Goal: Communication & Community: Participate in discussion

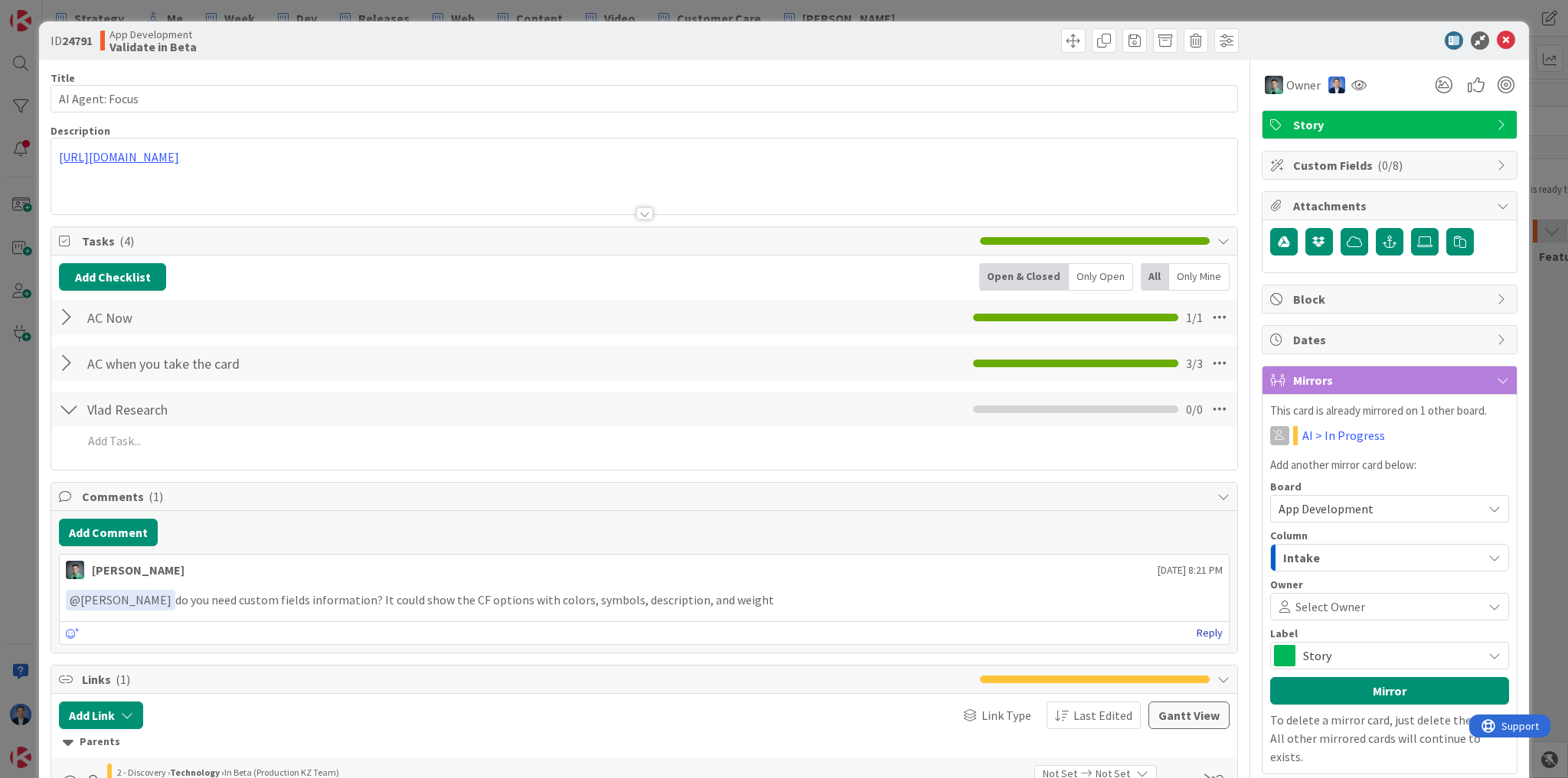
click at [1201, 628] on link "Reply" at bounding box center [1209, 633] width 26 height 19
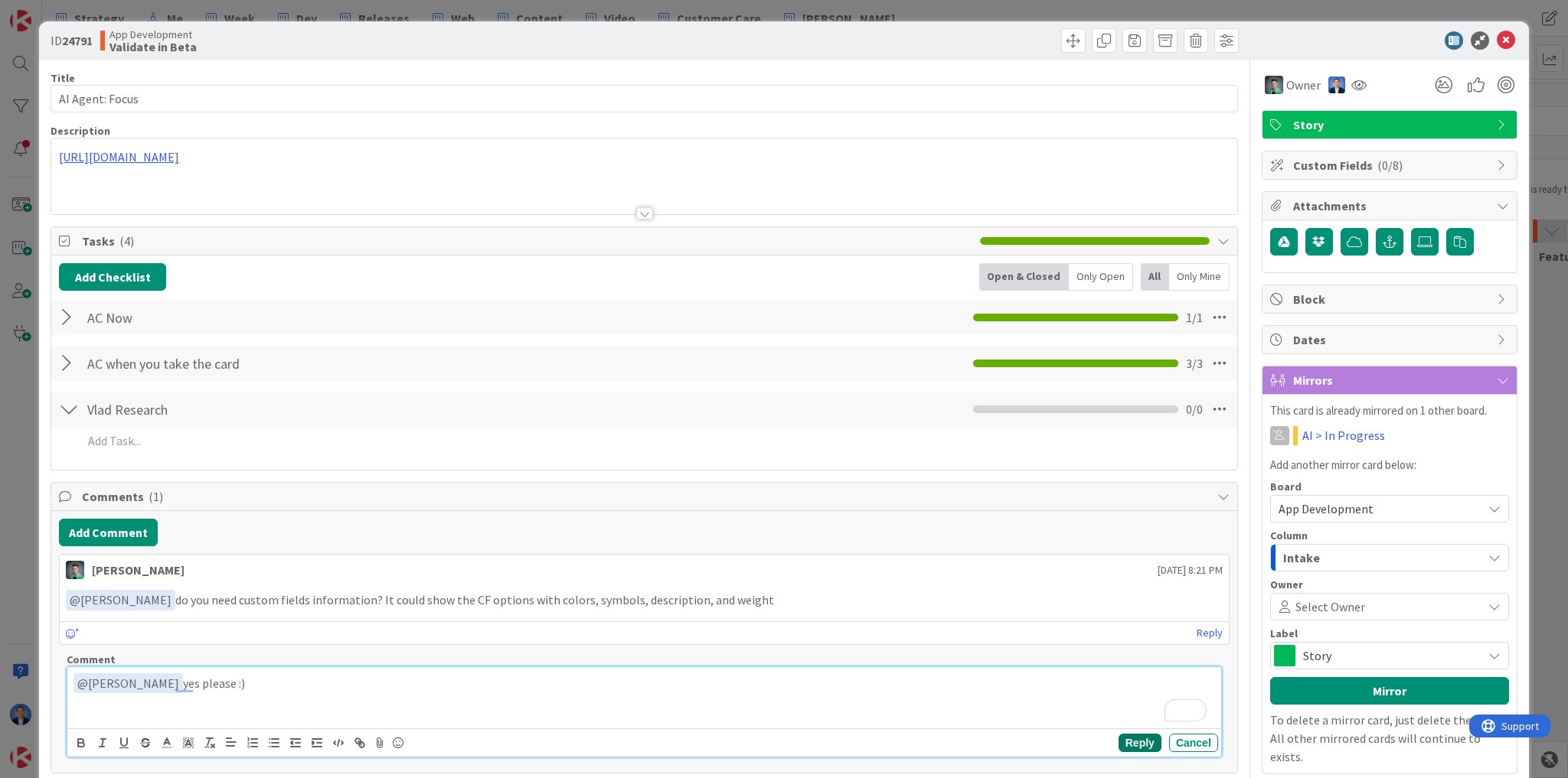
click at [1125, 746] on button "Reply" at bounding box center [1140, 743] width 43 height 19
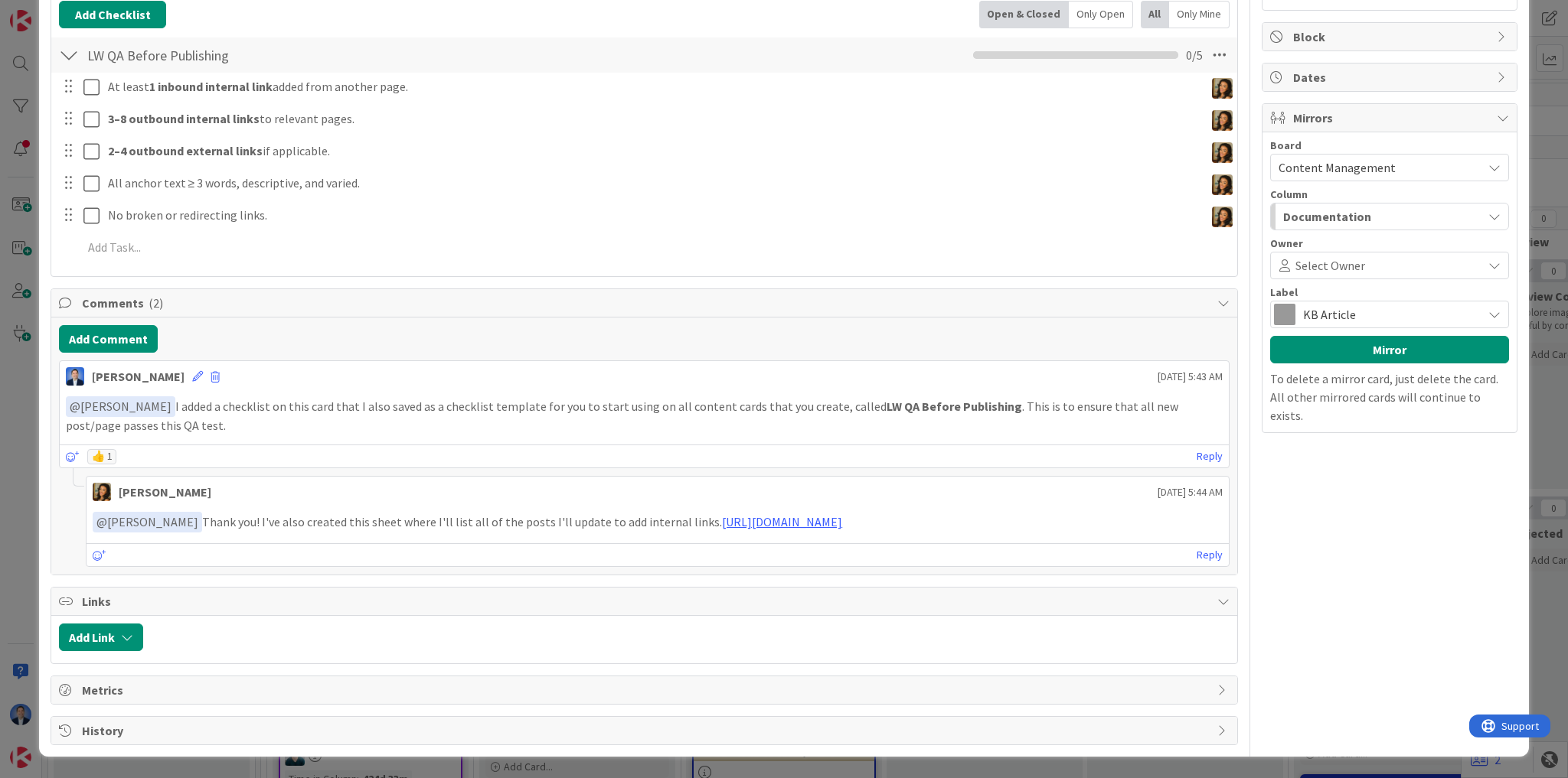
scroll to position [276, 0]
click at [843, 514] on link "https://docs.google.com/spreadsheets/d/1Pbyjp-shMPDp522w8sfFXbw9TNr8-y26Crfoiar…" at bounding box center [781, 522] width 120 height 15
click at [1207, 560] on link "Reply" at bounding box center [1209, 555] width 26 height 19
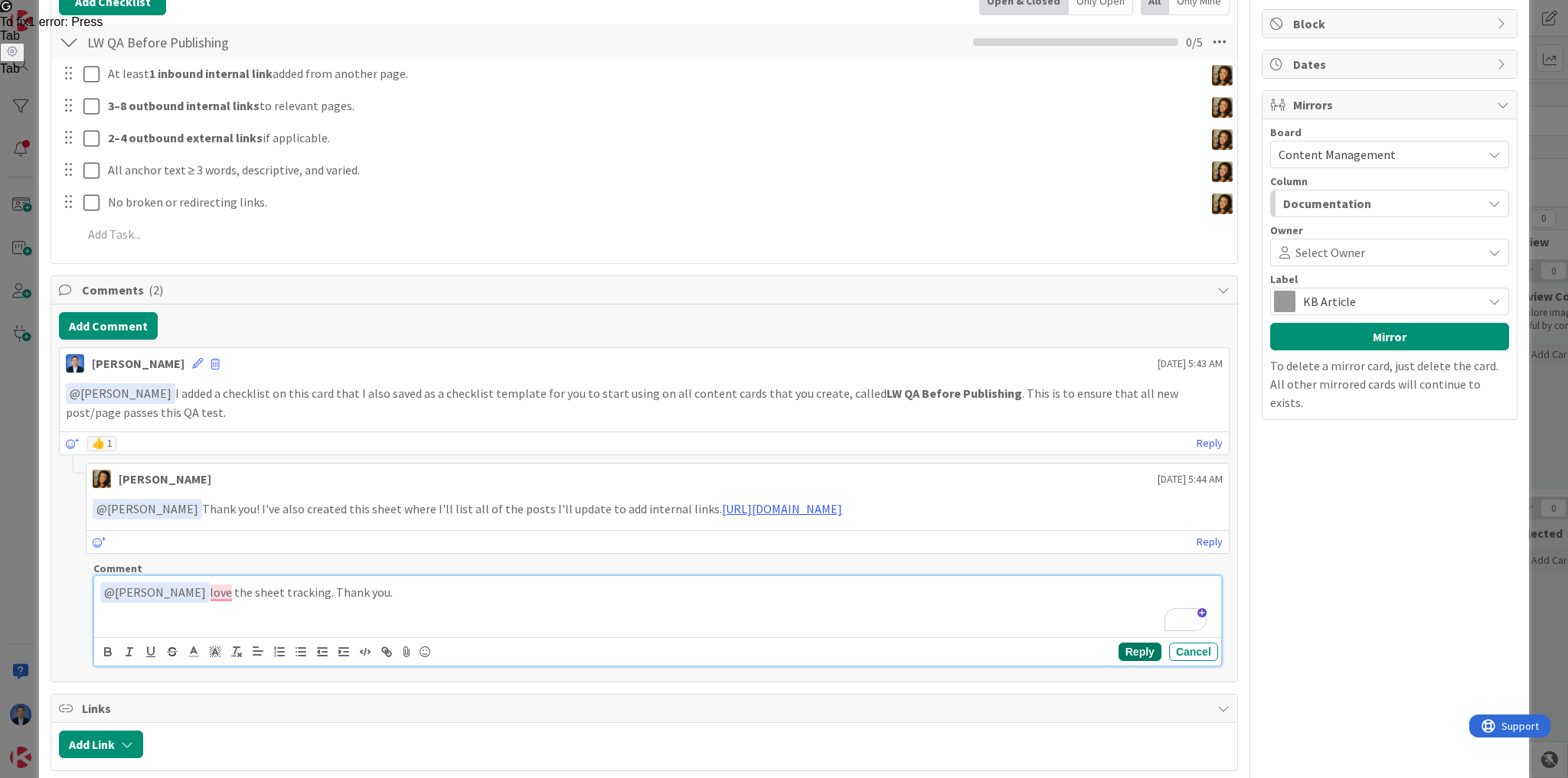
click at [1130, 661] on button "Reply" at bounding box center [1140, 652] width 43 height 19
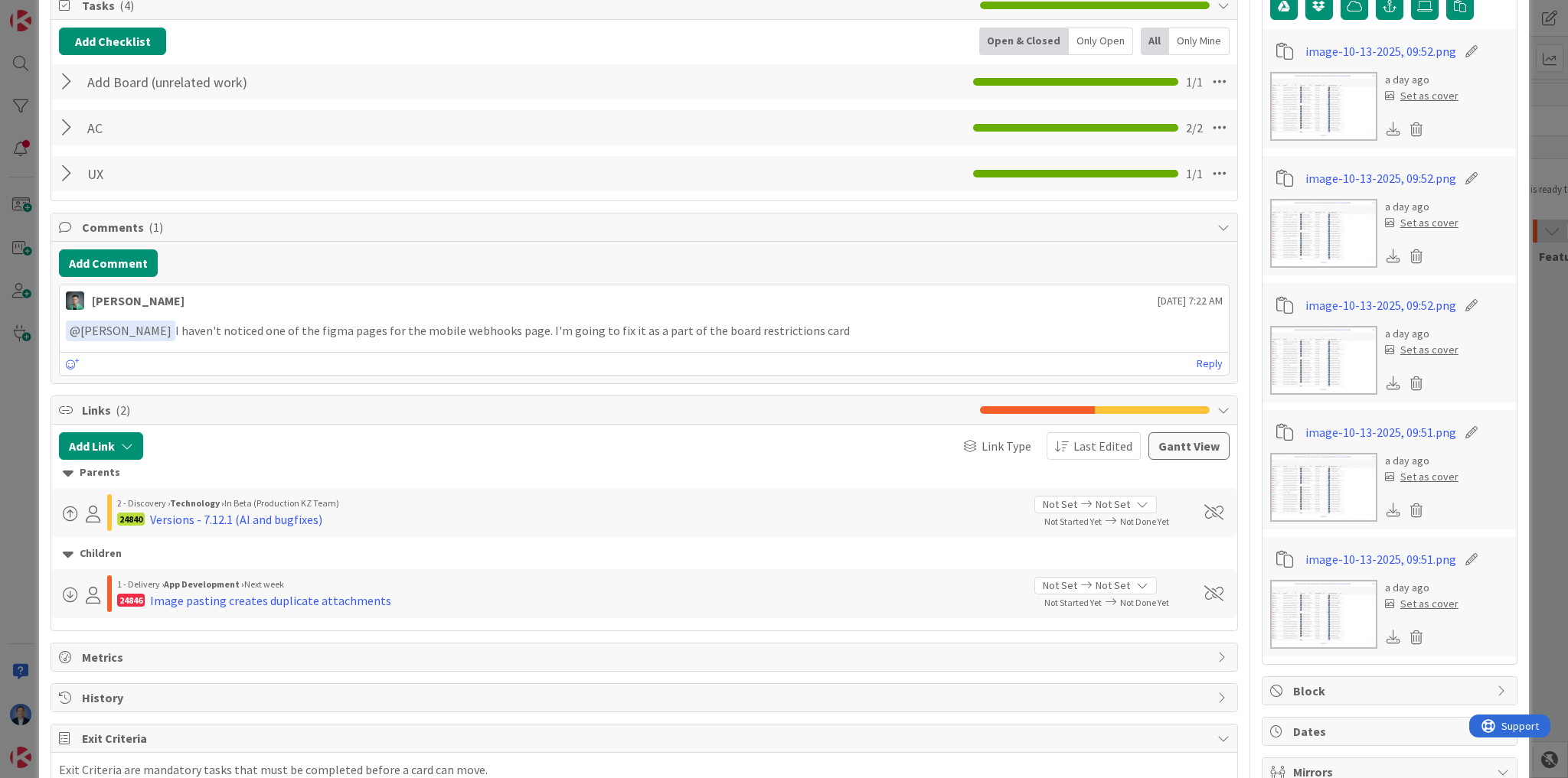
scroll to position [245, 0]
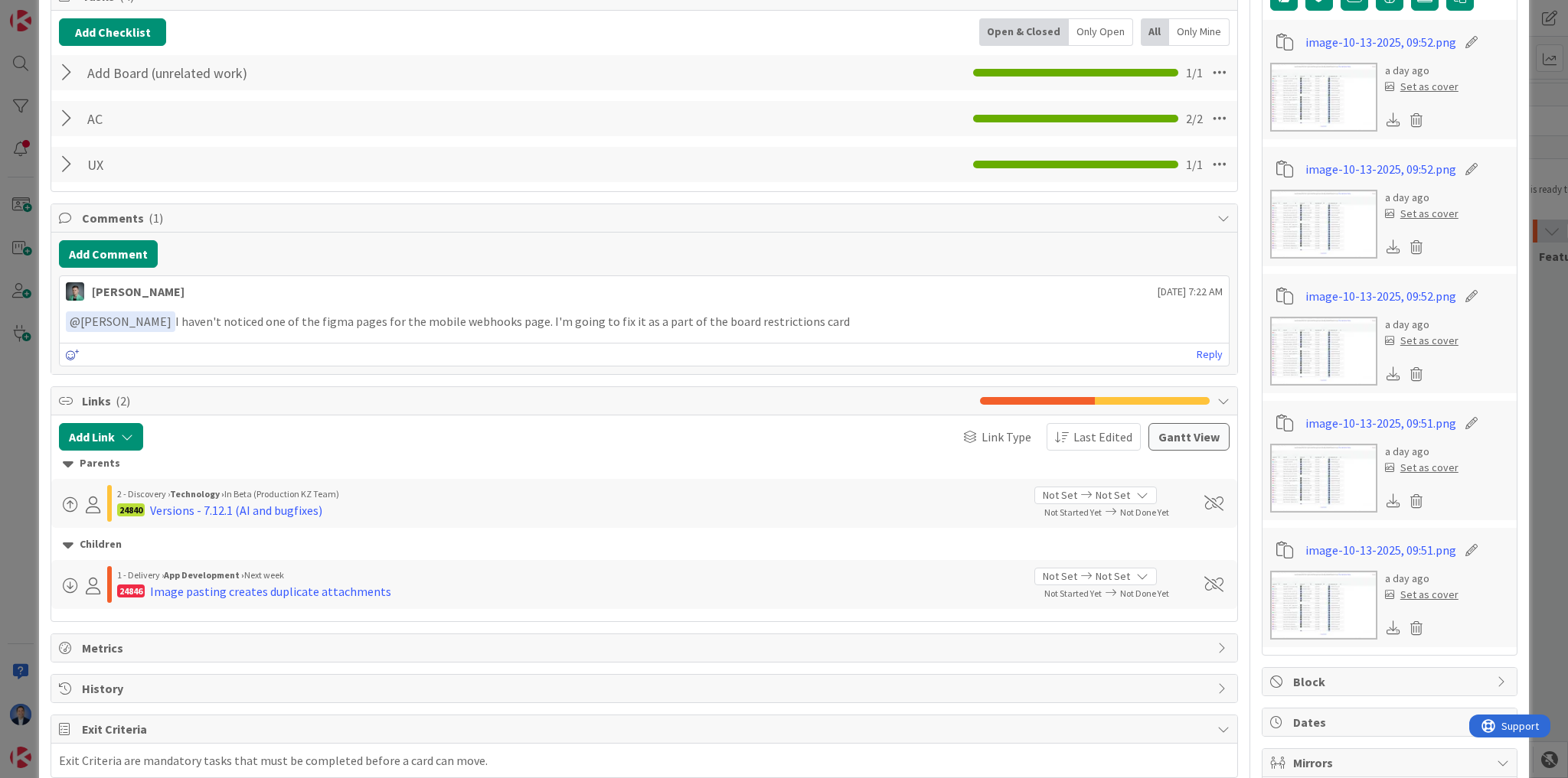
click at [72, 353] on icon at bounding box center [72, 356] width 14 height 11
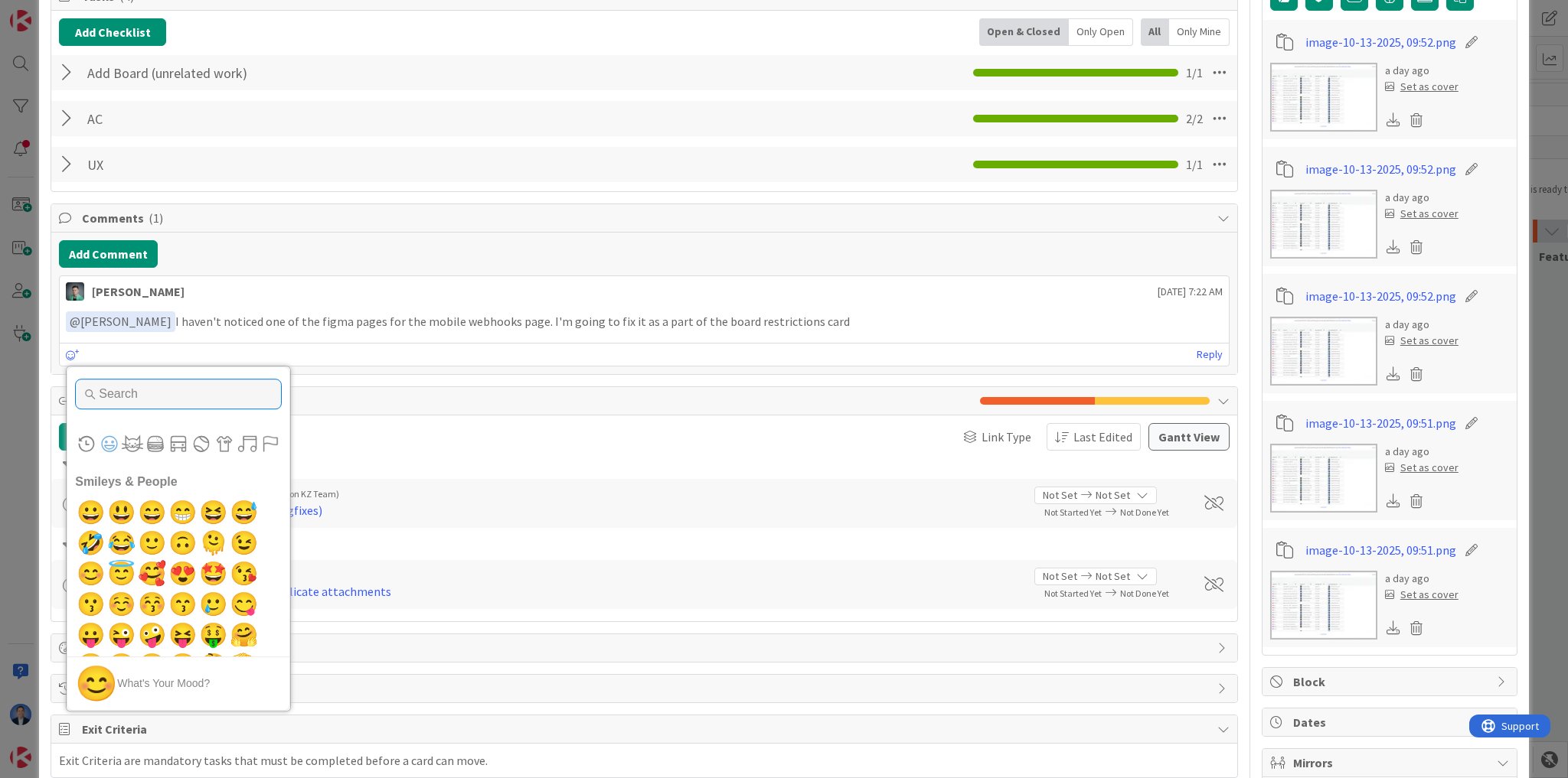
click at [124, 389] on input "Type to search for an emoji" at bounding box center [178, 394] width 207 height 31
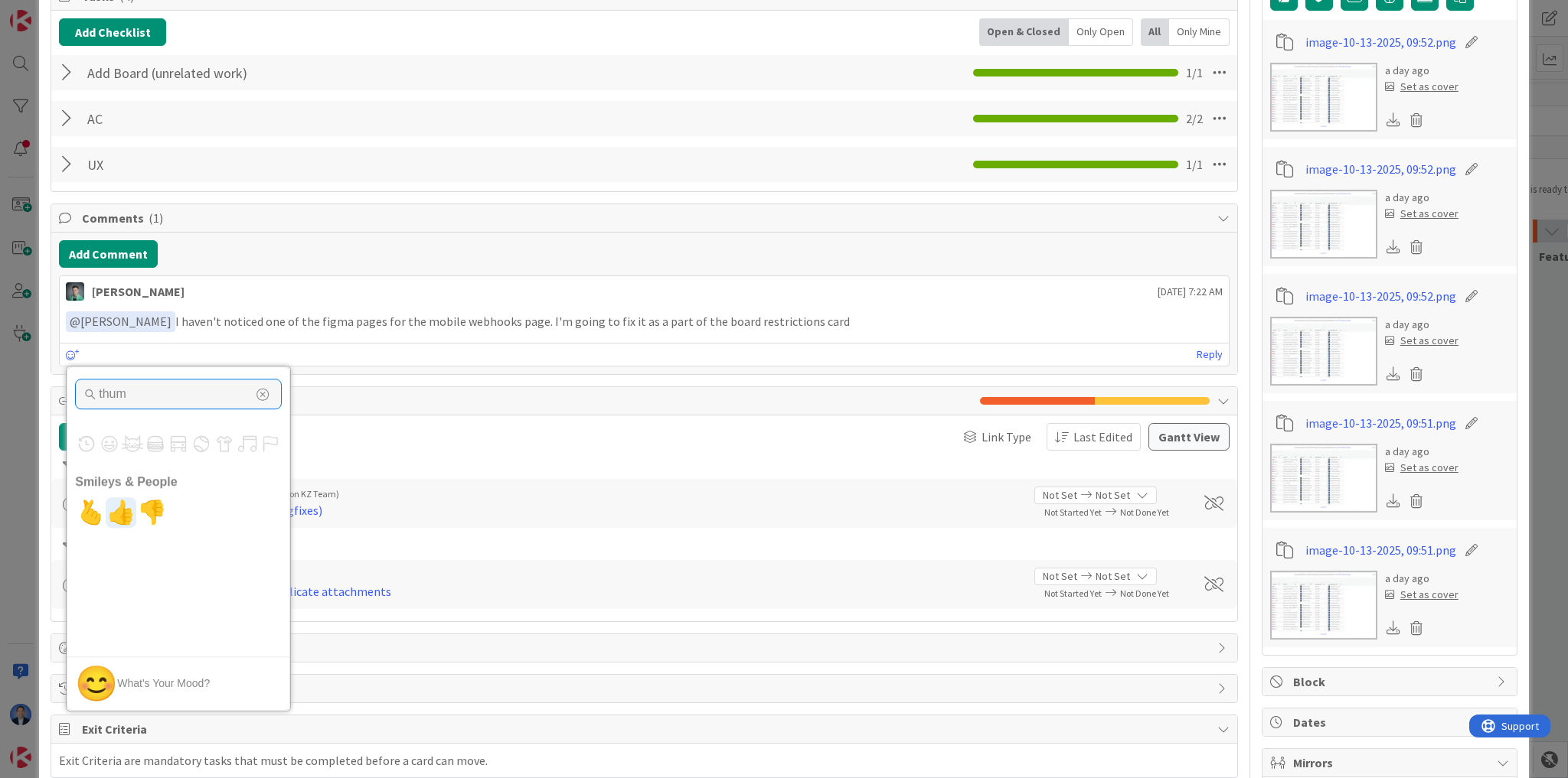
type input "thum"
click at [117, 509] on span "👍" at bounding box center [121, 512] width 36 height 31
